Goal: Task Accomplishment & Management: Manage account settings

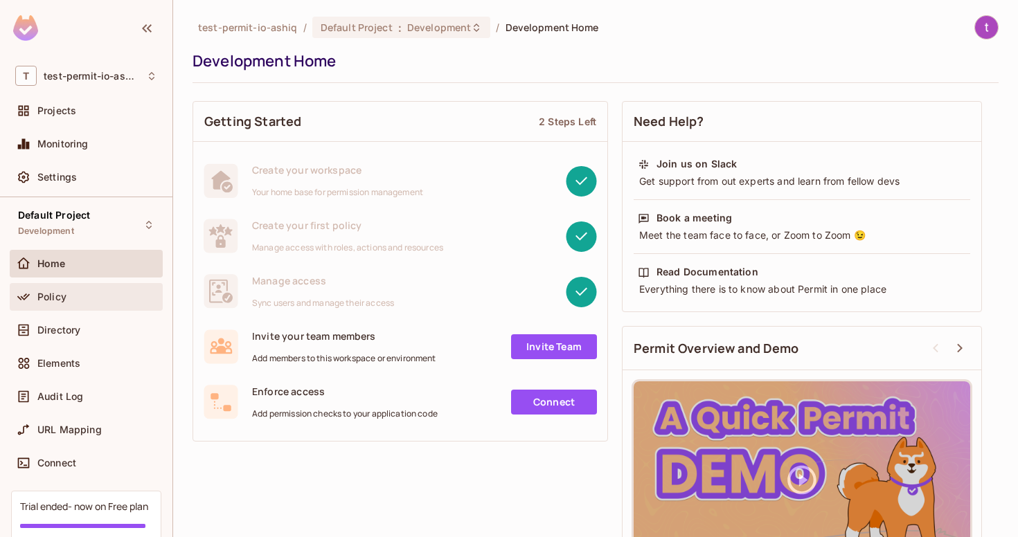
click at [84, 307] on div "Policy" at bounding box center [86, 297] width 153 height 28
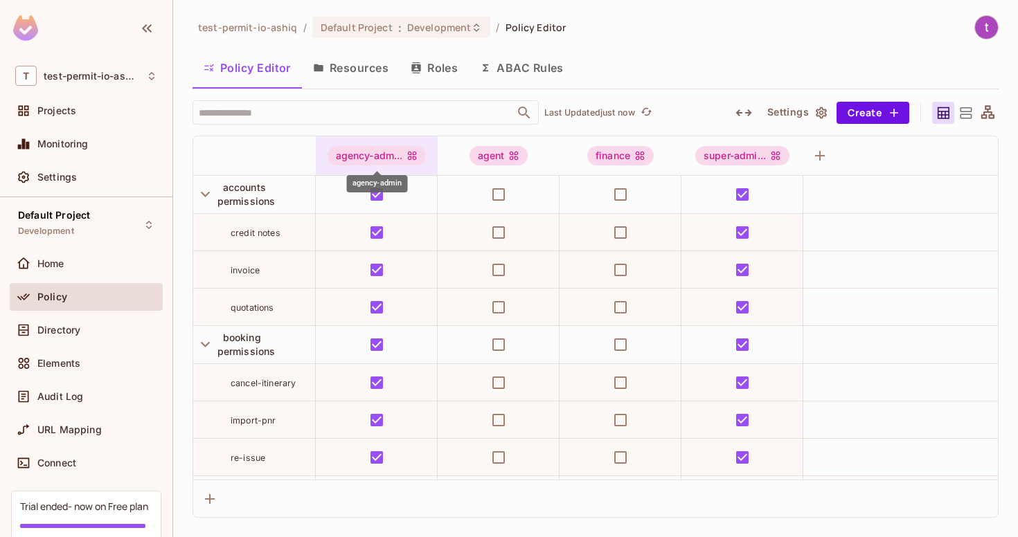
click at [400, 154] on div "agency-adm..." at bounding box center [377, 155] width 99 height 19
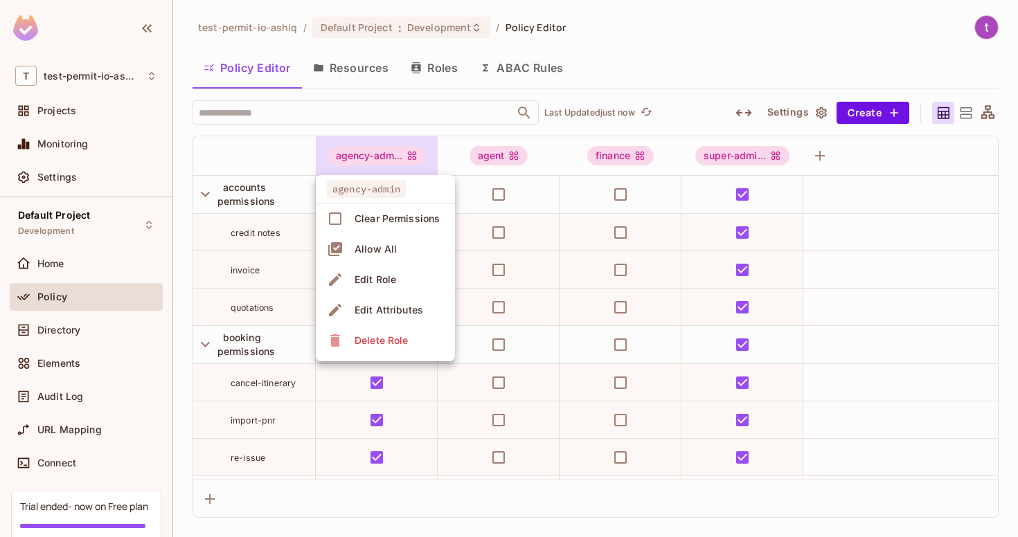
click at [383, 289] on span "Edit Role" at bounding box center [375, 280] width 50 height 22
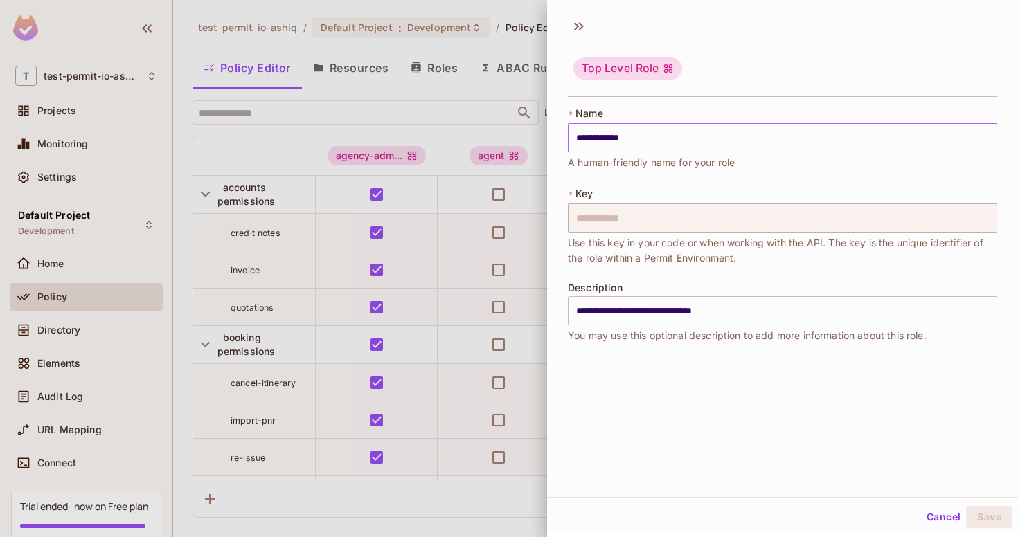
click at [662, 145] on input "**********" at bounding box center [782, 137] width 429 height 29
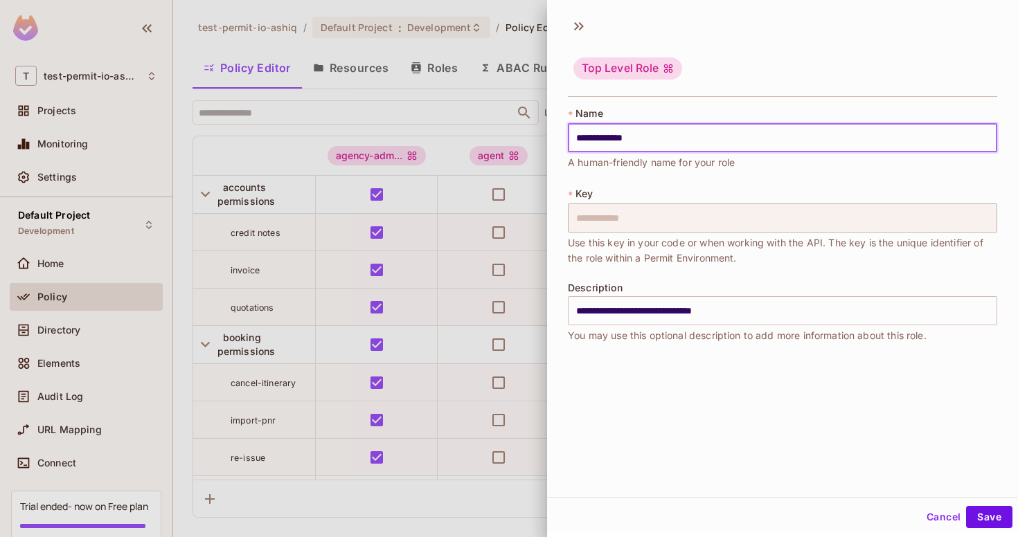
type input "**********"
click at [440, 239] on div at bounding box center [509, 268] width 1018 height 537
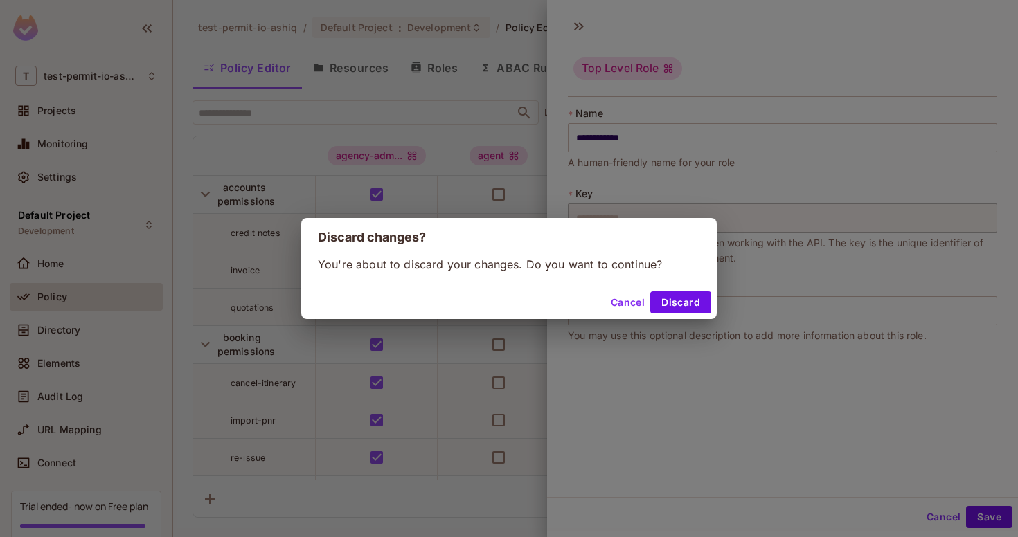
click at [618, 298] on button "Cancel" at bounding box center [627, 303] width 45 height 22
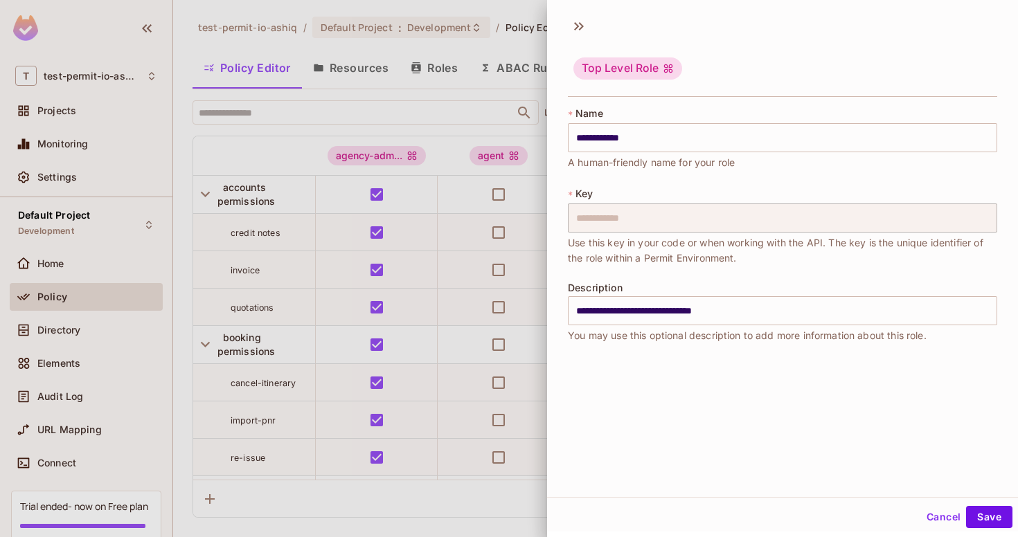
click at [940, 520] on button "Cancel" at bounding box center [943, 517] width 45 height 22
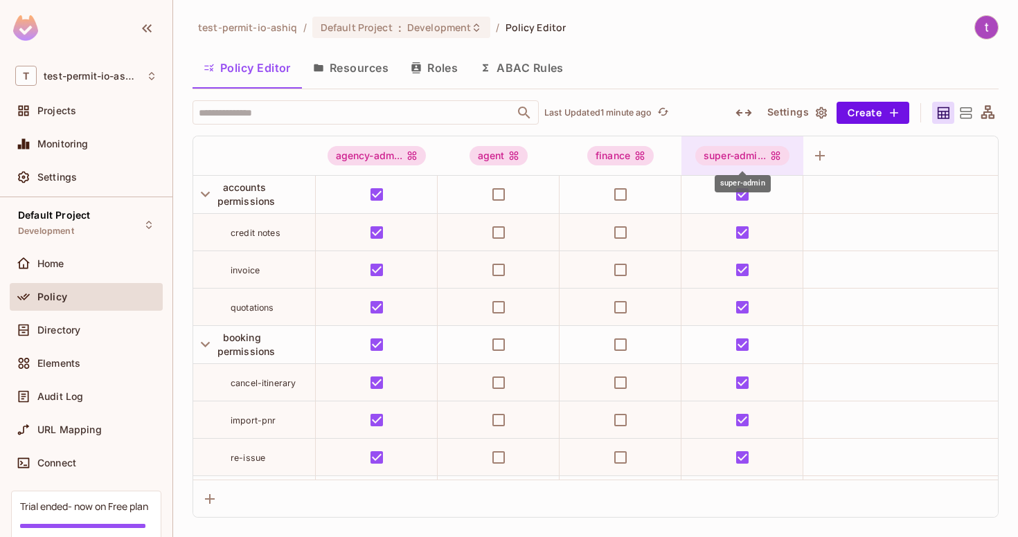
click at [722, 151] on div "super-admi..." at bounding box center [742, 155] width 94 height 19
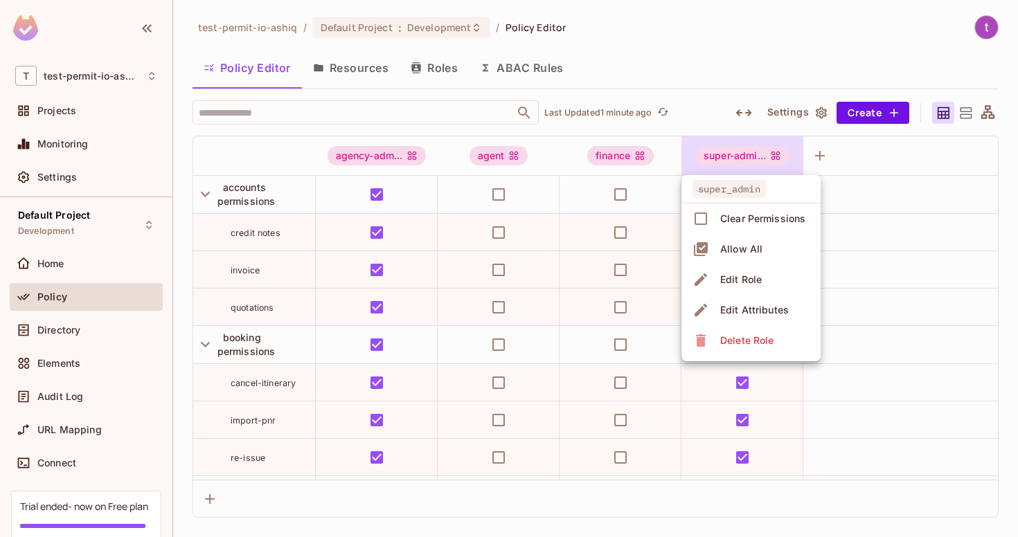
click at [713, 274] on div "Edit Role" at bounding box center [728, 280] width 73 height 22
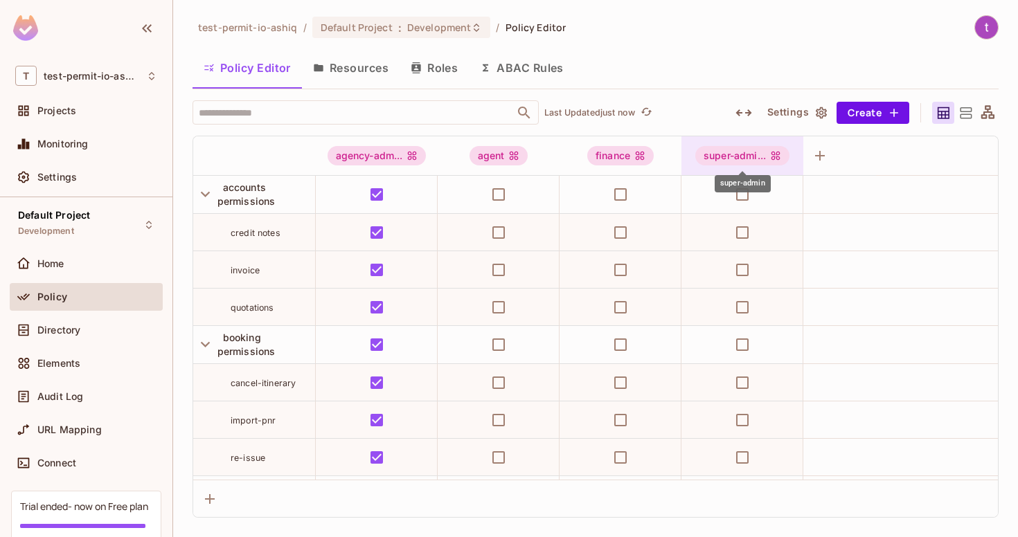
click at [722, 160] on div "super-admi..." at bounding box center [742, 155] width 94 height 19
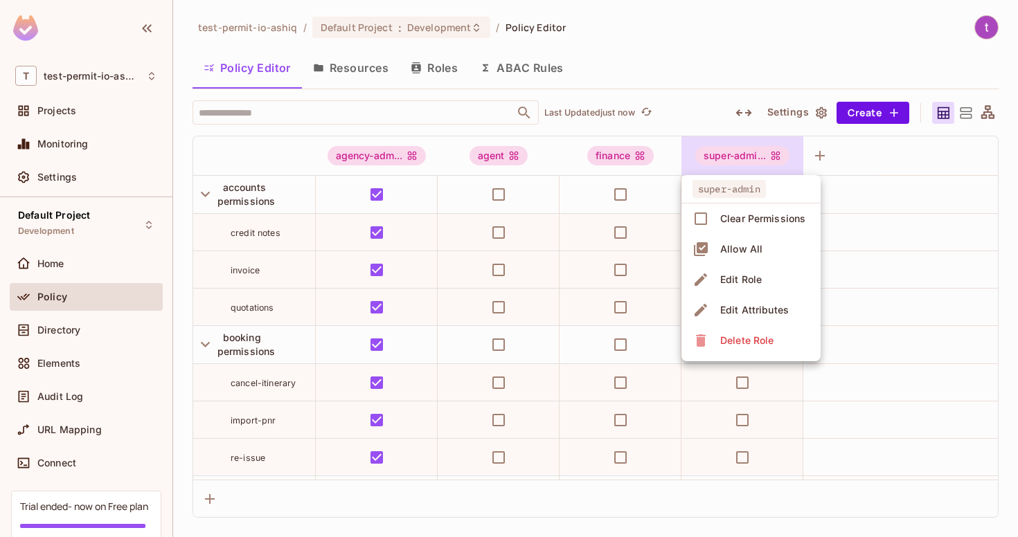
click at [710, 271] on div "Edit Role" at bounding box center [728, 280] width 73 height 22
